Goal: Check status: Verify the current state of an ongoing process or item

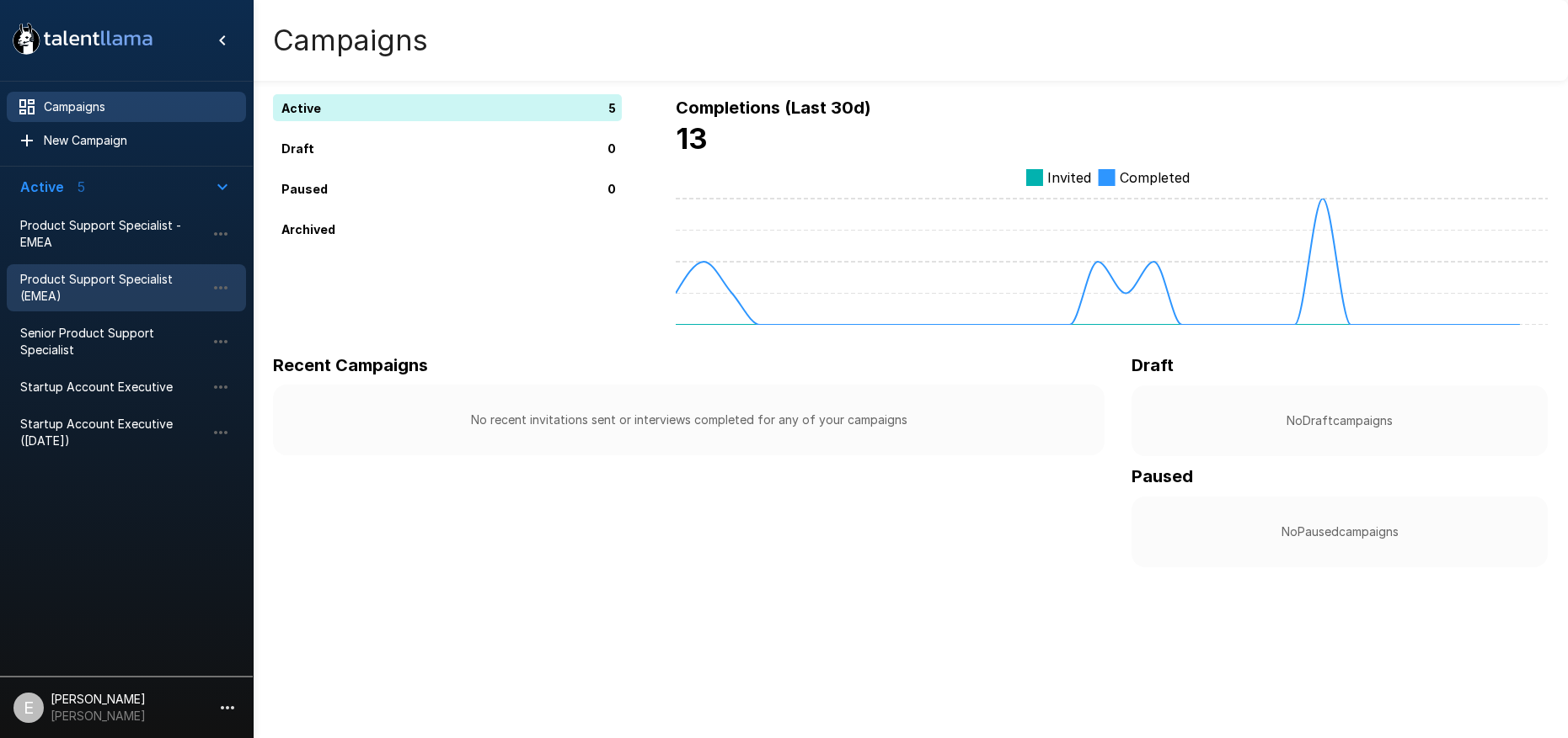
click at [129, 291] on span "Product Support Specialist (EMEA)" at bounding box center [112, 287] width 185 height 34
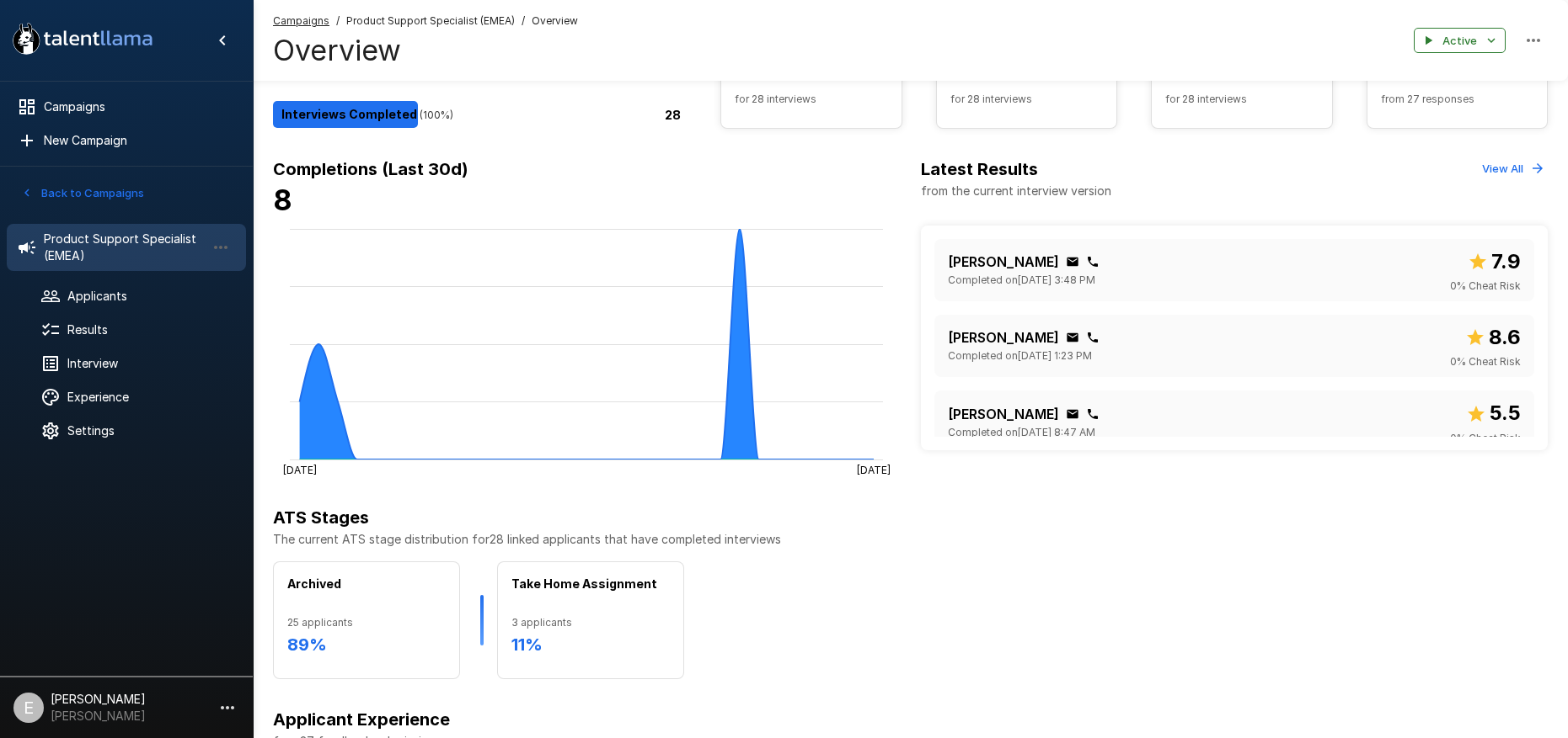
scroll to position [156, 0]
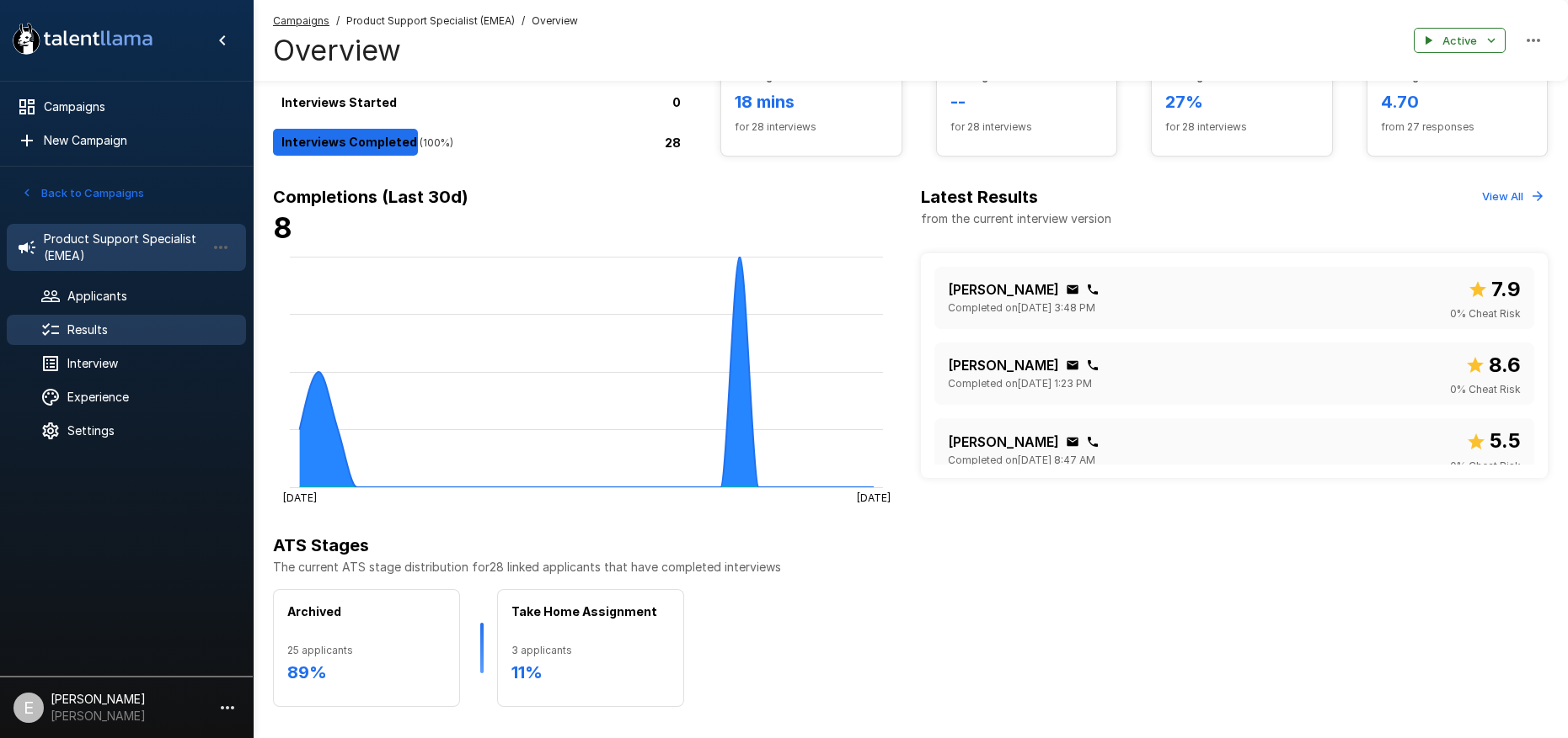
click at [107, 322] on span "Results" at bounding box center [150, 330] width 165 height 16
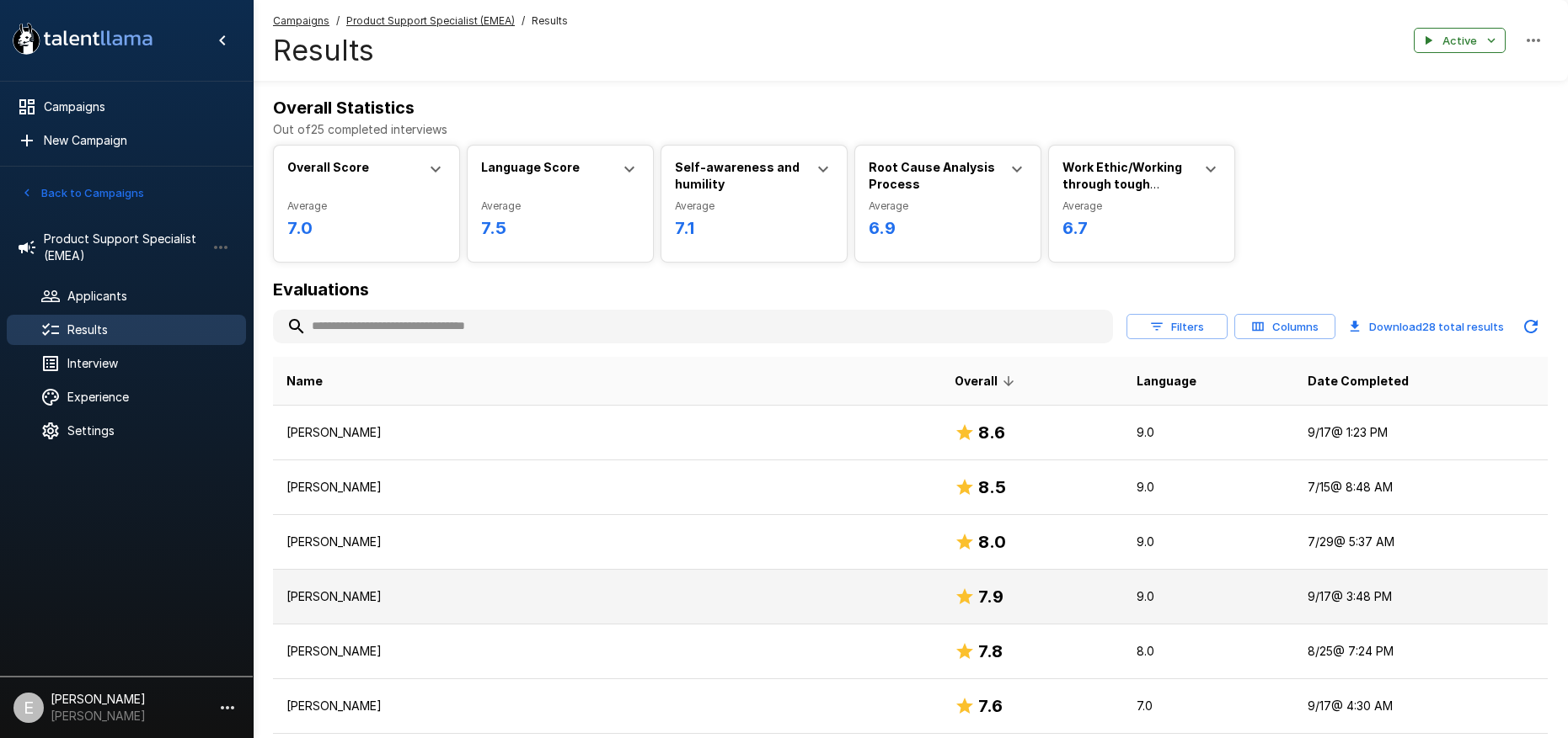
click at [488, 596] on p "[PERSON_NAME]" at bounding box center [607, 597] width 641 height 16
